Goal: Information Seeking & Learning: Learn about a topic

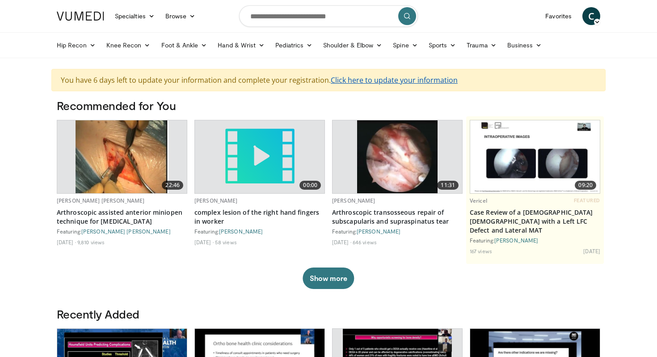
click at [382, 78] on link "Click here to update your information" at bounding box center [394, 80] width 127 height 10
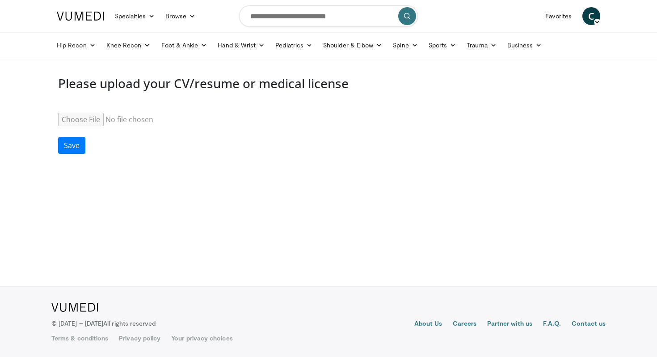
click at [84, 121] on input "Resume" at bounding box center [126, 119] width 137 height 13
type input "**********"
click at [70, 149] on button "Save" at bounding box center [71, 145] width 27 height 17
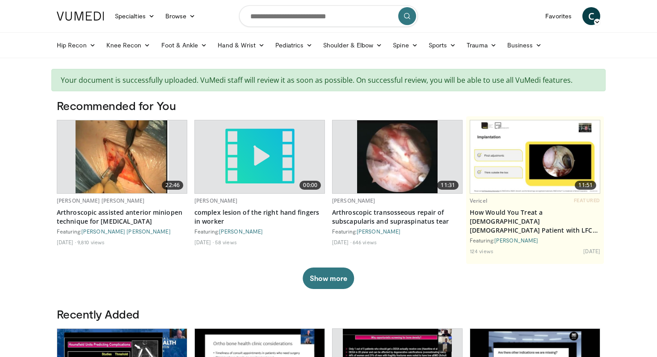
scroll to position [2, 0]
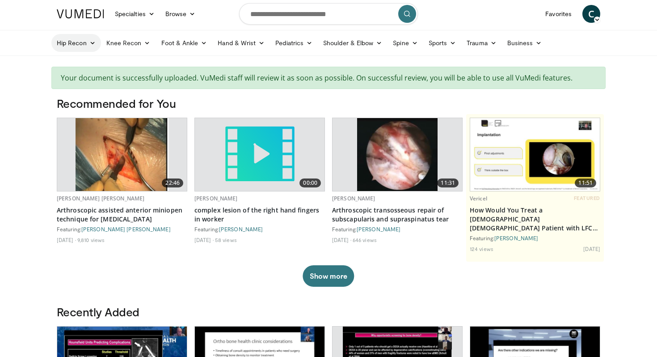
click at [86, 40] on link "Hip Recon" at bounding box center [76, 43] width 50 height 18
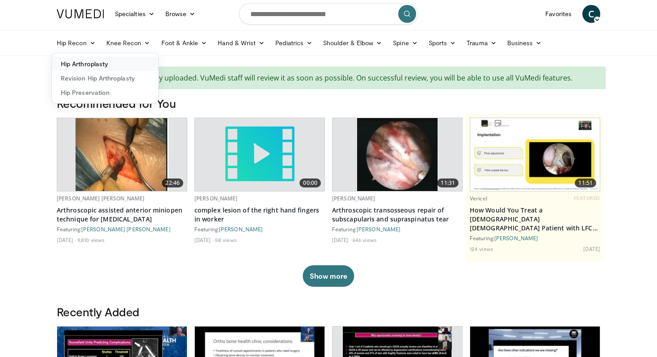
click at [89, 61] on link "Hip Arthroplasty" at bounding box center [105, 64] width 106 height 14
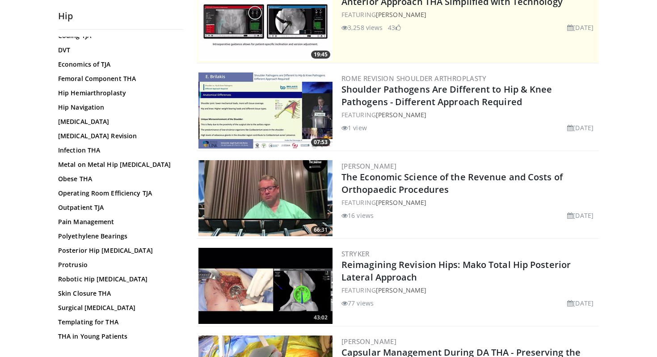
scroll to position [272, 0]
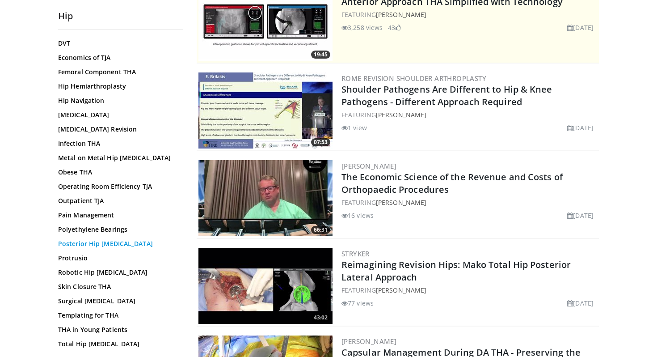
click at [116, 243] on link "Posterior Hip Arthroplasty" at bounding box center [118, 243] width 121 height 9
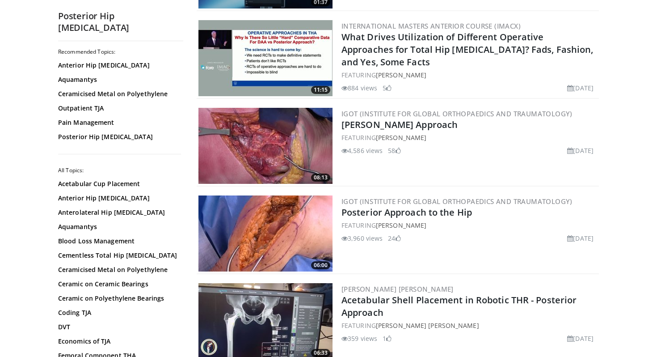
scroll to position [274, 0]
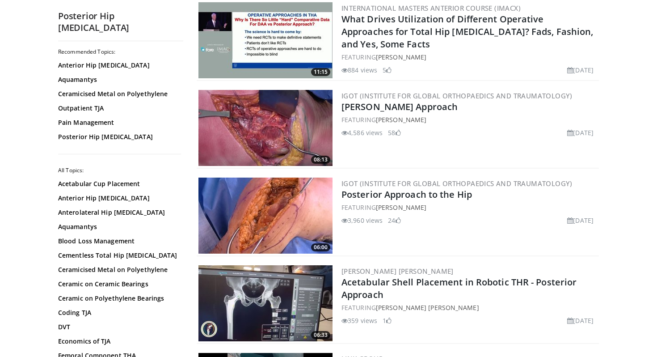
click at [254, 206] on img at bounding box center [265, 215] width 134 height 76
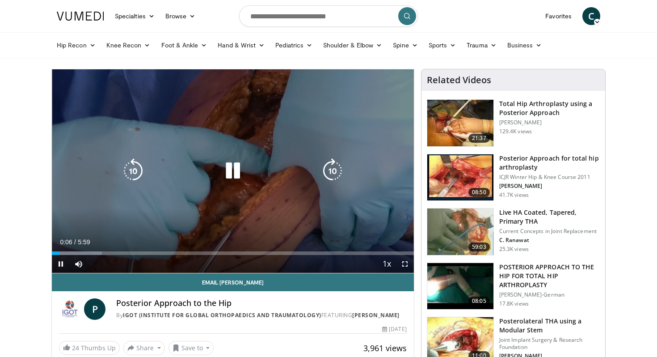
click at [225, 167] on icon "Video Player" at bounding box center [232, 170] width 25 height 25
click at [261, 191] on div "10 seconds Tap to unmute" at bounding box center [233, 170] width 362 height 203
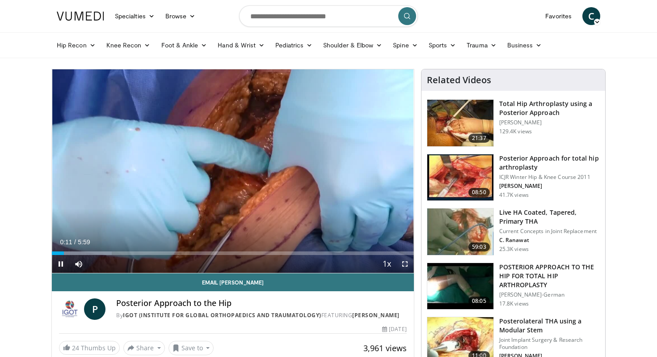
click at [408, 265] on span "Video Player" at bounding box center [405, 264] width 18 height 18
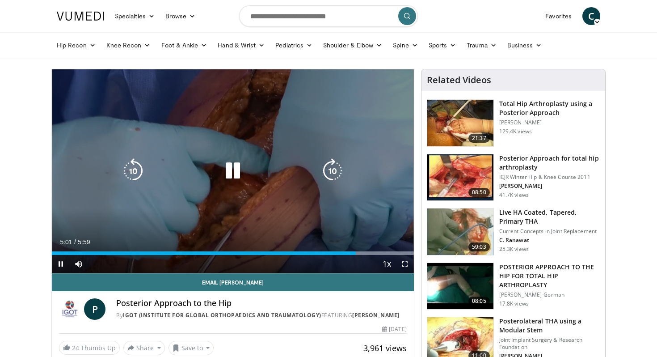
click at [232, 172] on icon "Video Player" at bounding box center [232, 170] width 25 height 25
